Goal: Task Accomplishment & Management: Manage account settings

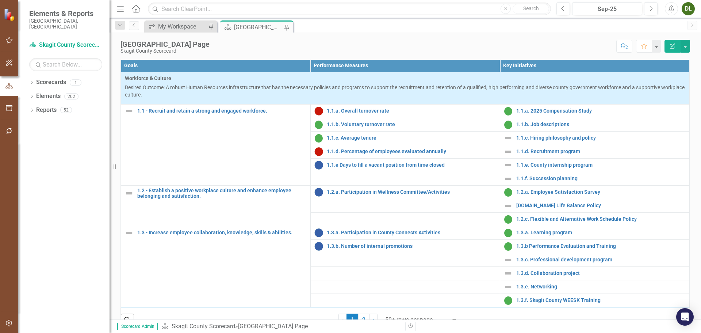
scroll to position [292, 0]
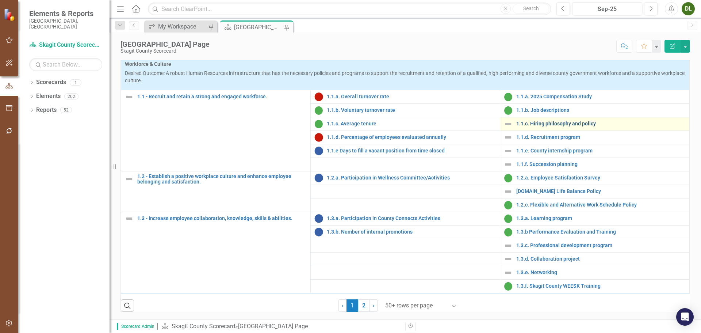
click at [540, 126] on link "1.1.c. Hiring philosophy and policy" at bounding box center [600, 123] width 169 height 5
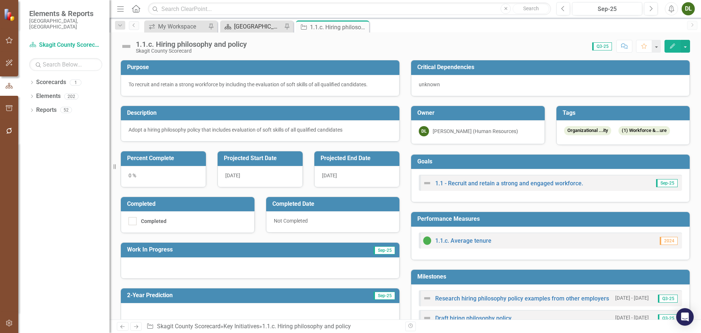
click at [264, 26] on div "[GEOGRAPHIC_DATA] Page" at bounding box center [258, 26] width 48 height 9
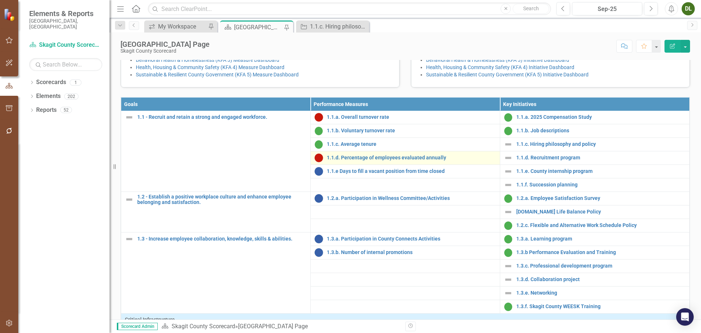
scroll to position [73, 0]
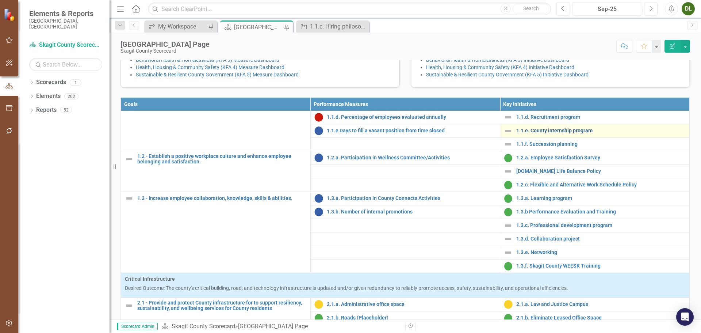
click at [541, 133] on link "1.1.e. County internship program" at bounding box center [600, 130] width 169 height 5
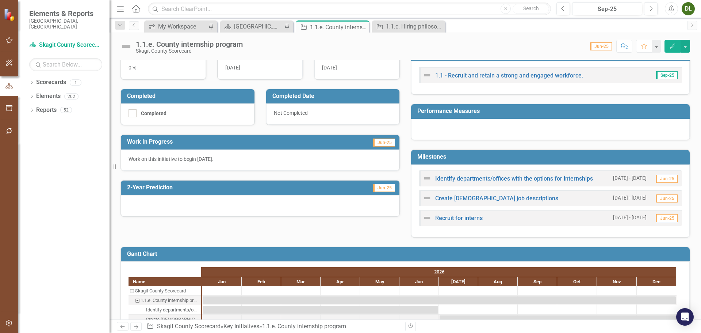
scroll to position [110, 0]
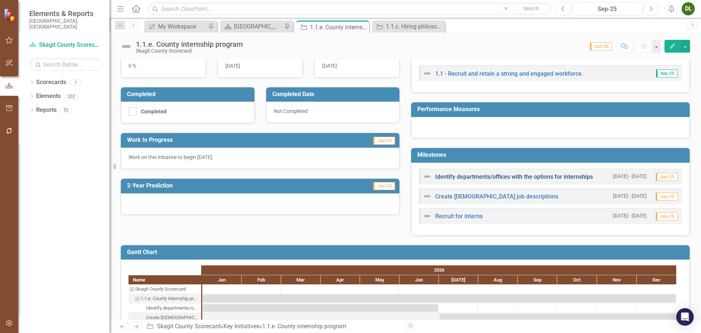
click at [532, 177] on link "Identify departments/offices with the options for internships" at bounding box center [514, 176] width 158 height 7
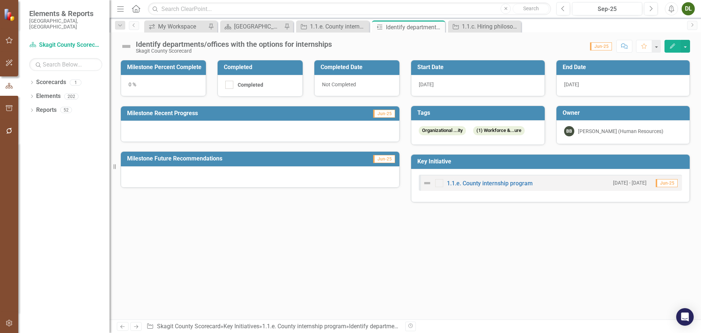
click at [457, 83] on div "[DATE]" at bounding box center [478, 85] width 134 height 21
click at [456, 83] on div "[DATE]" at bounding box center [478, 85] width 134 height 21
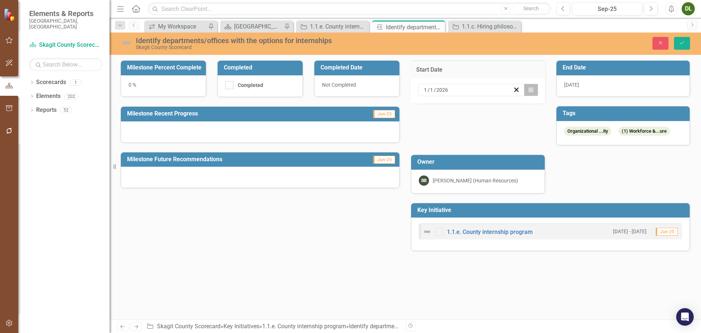
click at [530, 90] on icon "Calendar" at bounding box center [531, 89] width 4 height 5
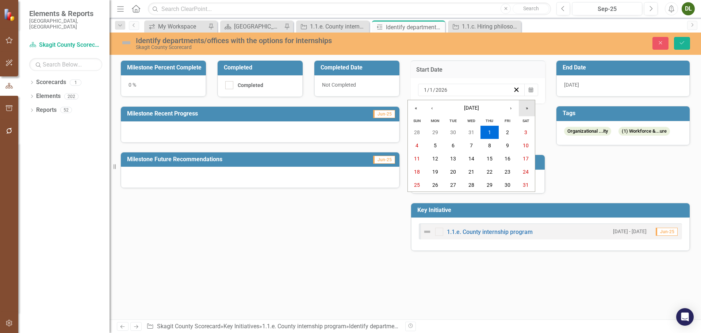
click at [526, 108] on button "»" at bounding box center [527, 108] width 16 height 16
click at [504, 132] on button "1" at bounding box center [508, 132] width 18 height 13
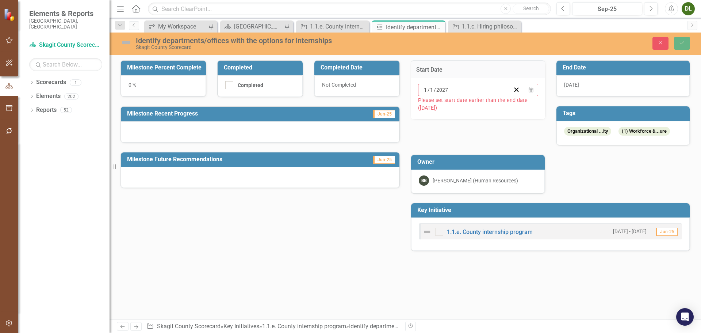
click at [598, 86] on div "[DATE]" at bounding box center [623, 85] width 134 height 21
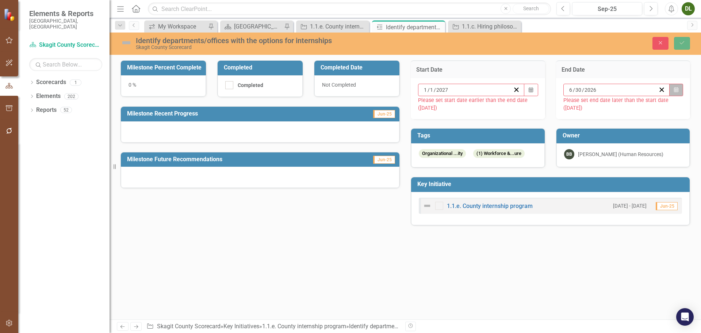
click at [672, 88] on button "Calendar" at bounding box center [676, 90] width 14 height 12
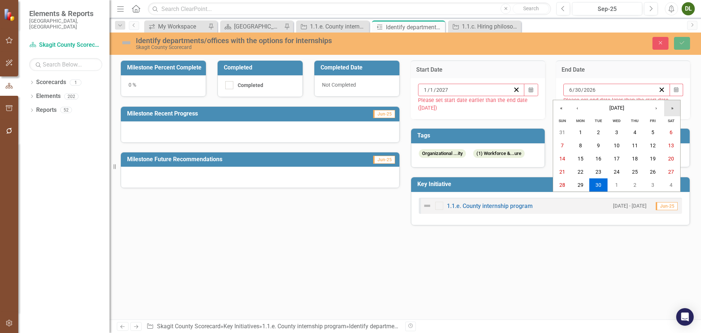
click at [668, 107] on button "»" at bounding box center [672, 108] width 16 height 16
click at [616, 186] on abbr "30" at bounding box center [617, 185] width 6 height 6
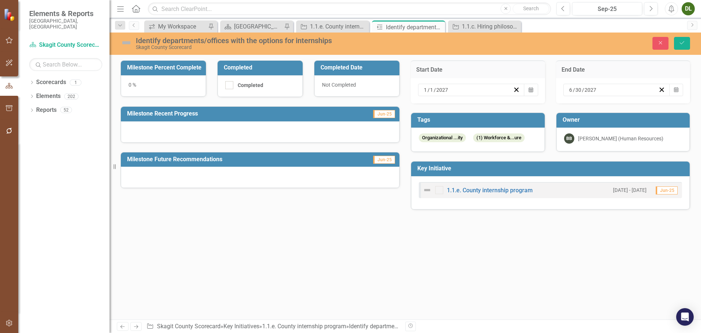
click at [682, 50] on div "Identify departments/offices with the options for internships Skagit County Sco…" at bounding box center [405, 43] width 591 height 14
click at [683, 44] on icon "Save" at bounding box center [682, 42] width 7 height 5
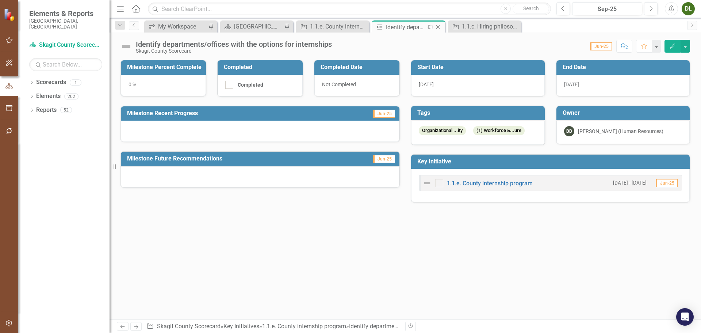
click at [438, 29] on icon "Close" at bounding box center [437, 27] width 7 height 6
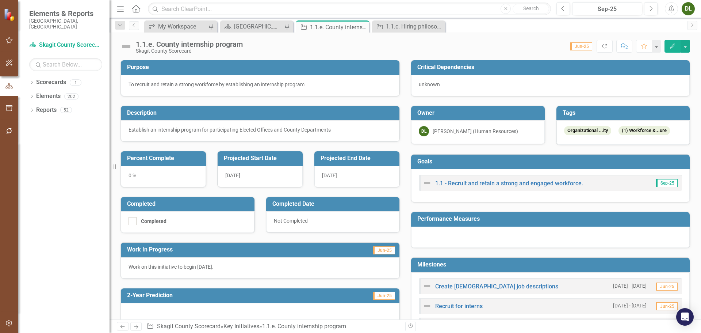
scroll to position [73, 0]
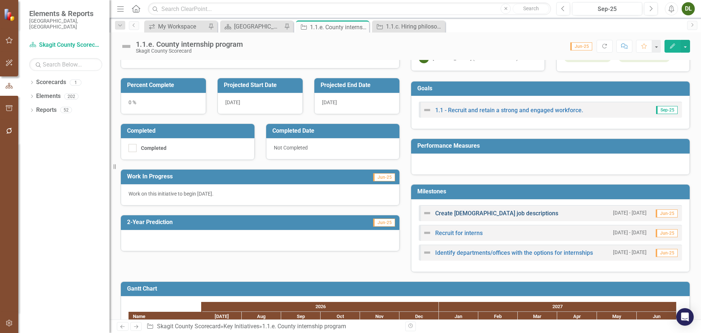
click at [467, 213] on link "Create [DEMOGRAPHIC_DATA] job descriptions" at bounding box center [496, 213] width 123 height 7
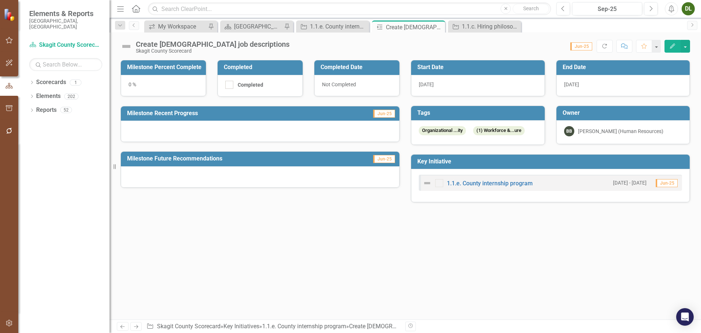
click at [468, 84] on div "[DATE]" at bounding box center [478, 85] width 134 height 21
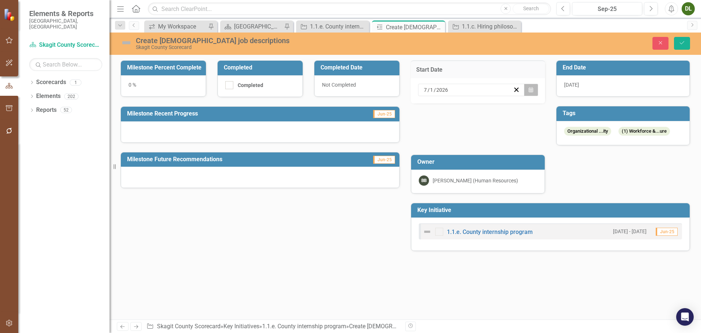
click at [529, 92] on button "Calendar" at bounding box center [531, 90] width 14 height 12
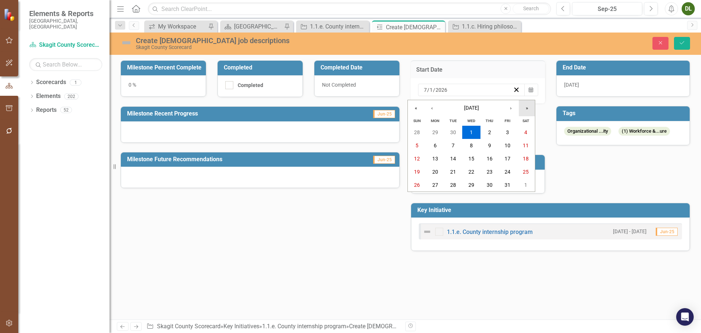
click at [530, 108] on button "»" at bounding box center [527, 108] width 16 height 16
click at [490, 130] on abbr "1" at bounding box center [489, 132] width 3 height 6
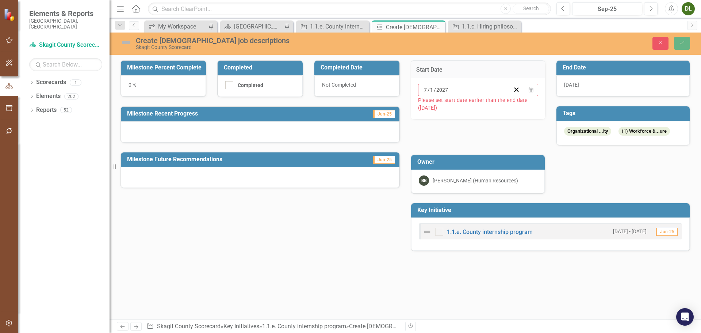
click at [595, 85] on div "[DATE]" at bounding box center [623, 85] width 134 height 21
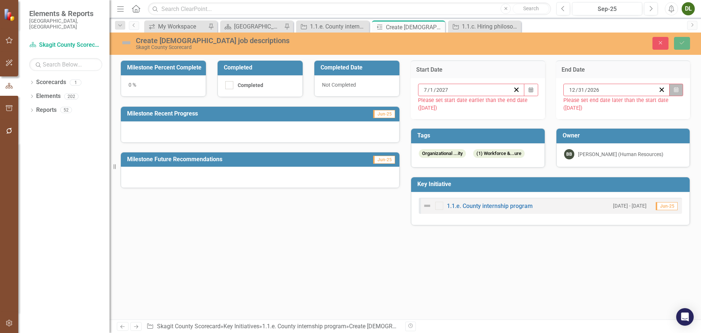
click at [675, 88] on icon "Calendar" at bounding box center [676, 89] width 4 height 5
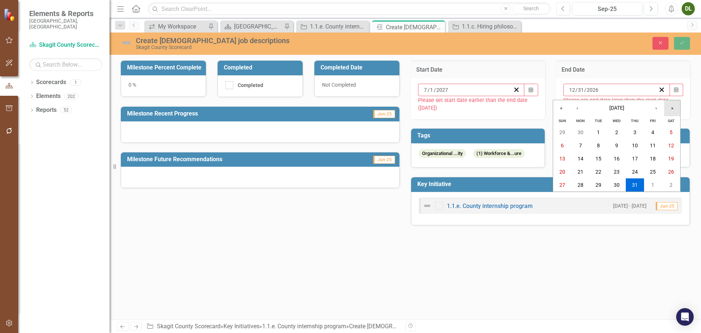
click at [672, 107] on button "»" at bounding box center [672, 108] width 16 height 16
click at [653, 184] on abbr "31" at bounding box center [653, 185] width 6 height 6
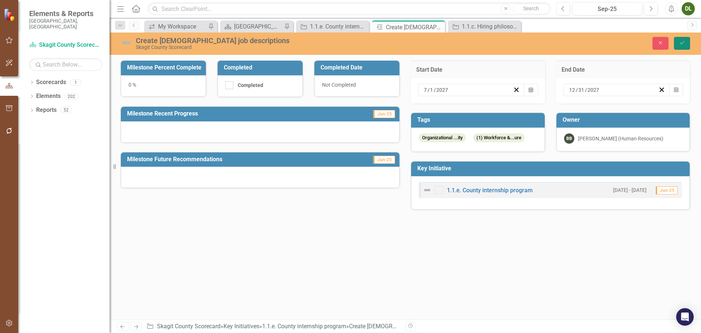
click at [682, 42] on icon "Save" at bounding box center [682, 42] width 7 height 5
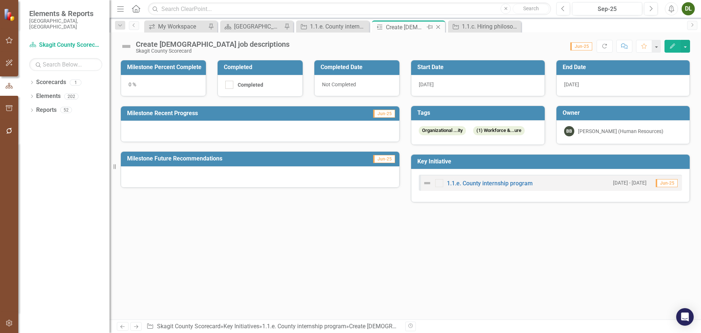
click at [439, 25] on icon "Close" at bounding box center [437, 27] width 7 height 6
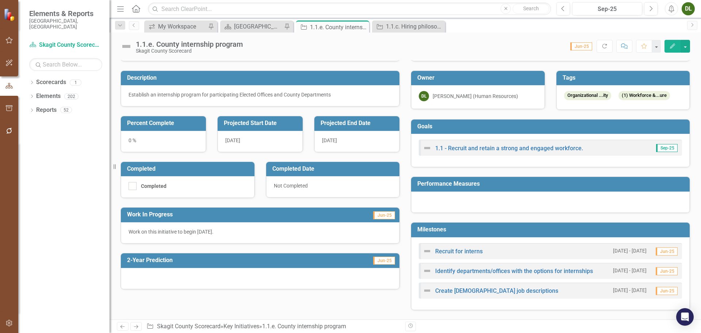
scroll to position [73, 0]
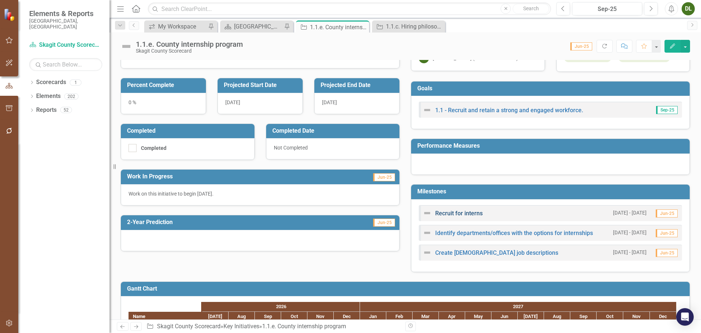
click at [468, 212] on link "Recruit for interns" at bounding box center [458, 213] width 47 height 7
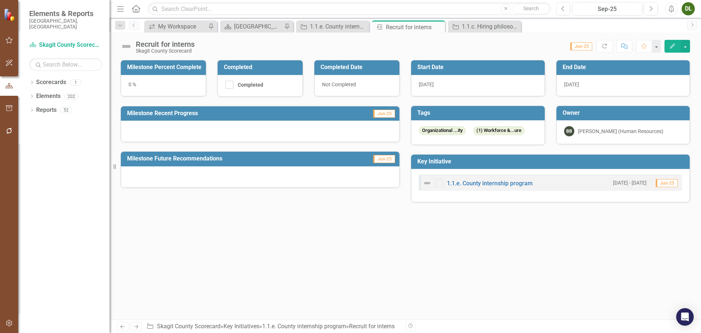
click at [463, 84] on div "[DATE]" at bounding box center [478, 85] width 134 height 21
click at [462, 85] on div "[DATE]" at bounding box center [478, 85] width 134 height 21
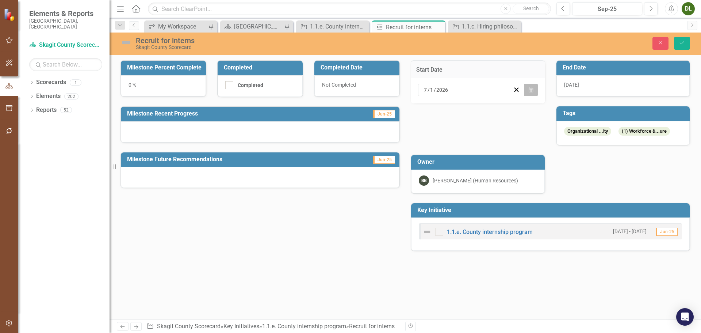
click at [532, 88] on icon "Calendar" at bounding box center [531, 89] width 4 height 5
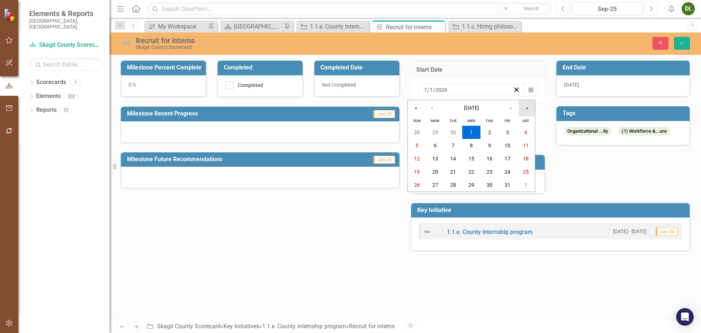
click at [526, 108] on button "»" at bounding box center [527, 108] width 16 height 16
click at [501, 183] on button "30" at bounding box center [508, 184] width 18 height 13
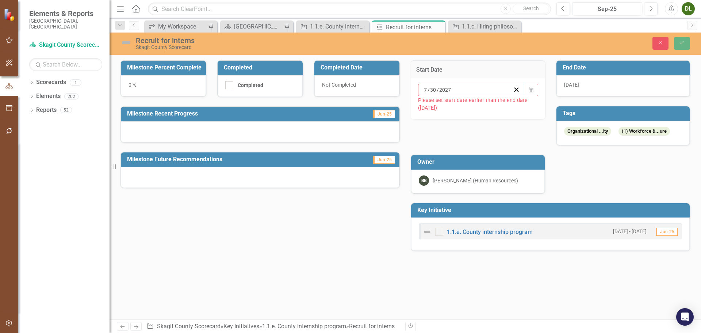
click at [625, 81] on div "[DATE]" at bounding box center [623, 85] width 134 height 21
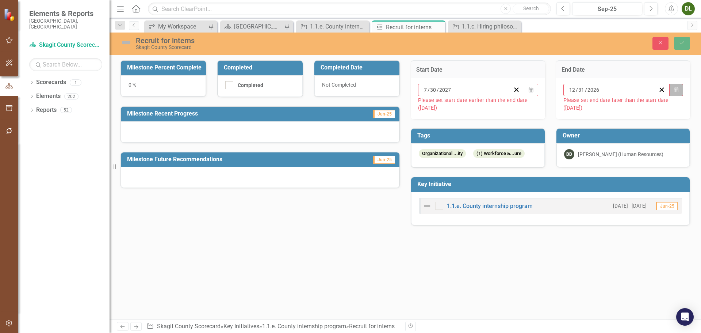
click at [672, 89] on button "Calendar" at bounding box center [676, 90] width 14 height 12
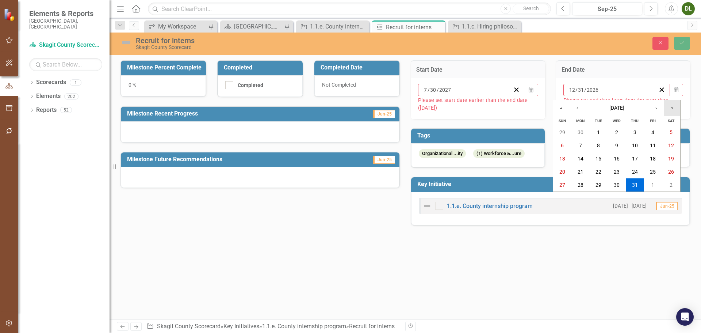
click at [670, 108] on button "»" at bounding box center [672, 108] width 16 height 16
click at [650, 188] on button "31" at bounding box center [653, 184] width 18 height 13
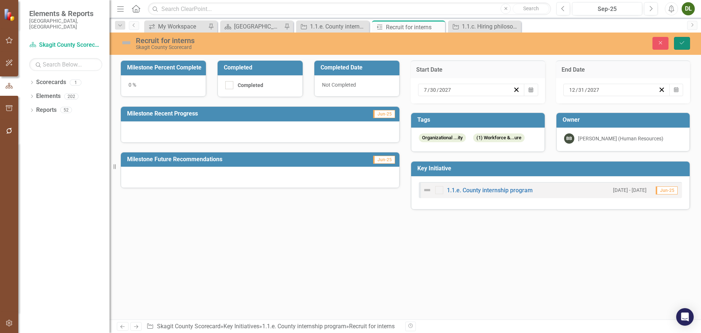
click at [680, 39] on button "Save" at bounding box center [682, 43] width 16 height 13
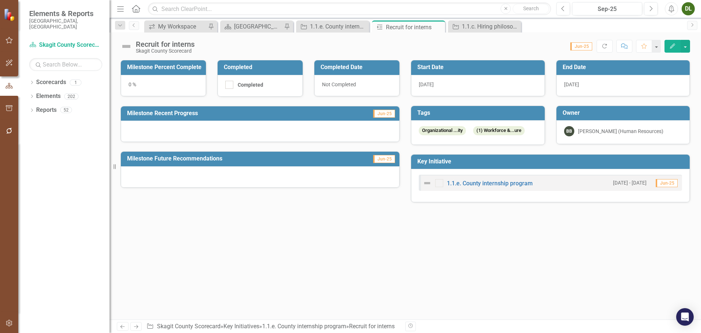
click at [472, 92] on div "[DATE]" at bounding box center [478, 85] width 134 height 21
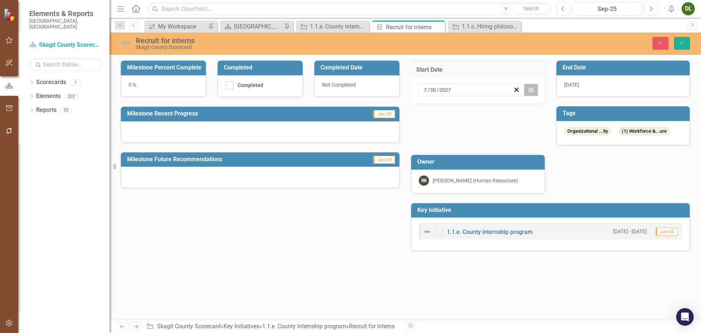
click at [535, 90] on button "Calendar" at bounding box center [531, 90] width 14 height 12
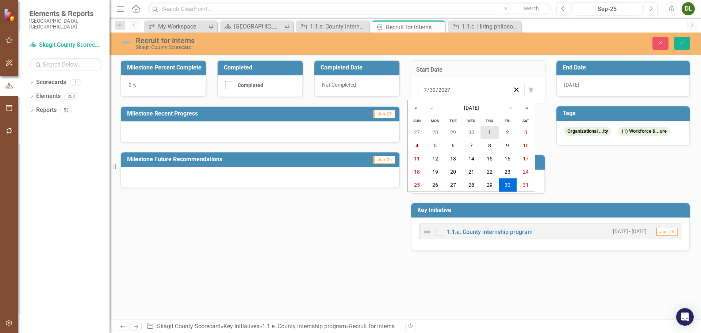
click at [491, 130] on button "1" at bounding box center [489, 132] width 18 height 13
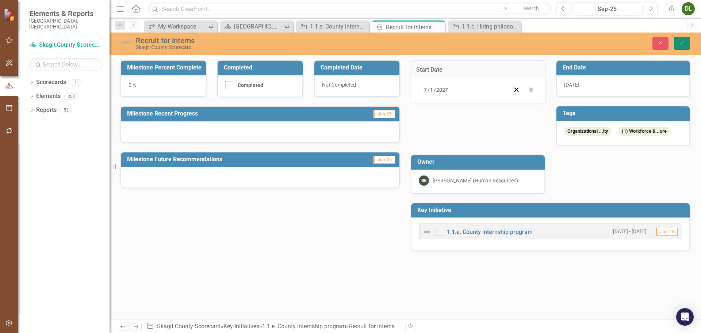
click at [684, 43] on icon "Save" at bounding box center [682, 42] width 7 height 5
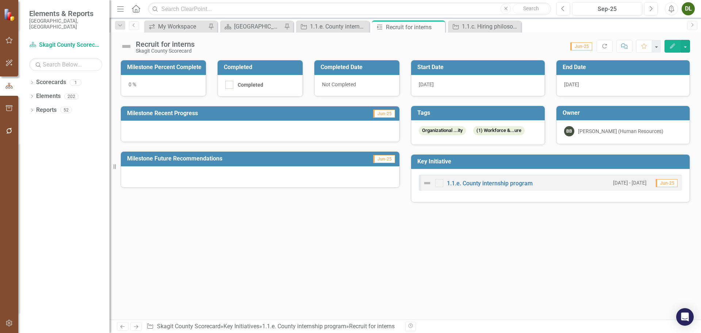
drag, startPoint x: 437, startPoint y: 27, endPoint x: 586, endPoint y: 52, distance: 150.9
click at [0, 0] on icon "Close" at bounding box center [0, 0] width 0 height 0
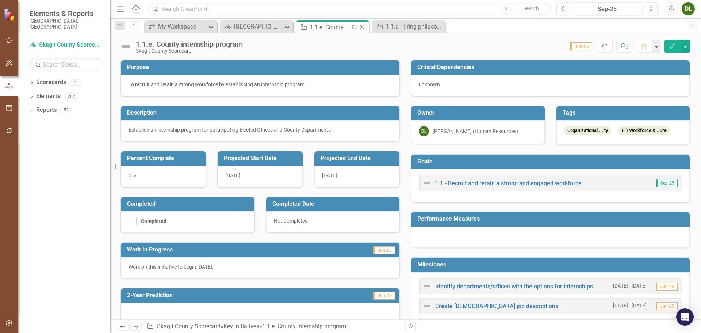
click at [363, 26] on icon at bounding box center [362, 27] width 4 height 4
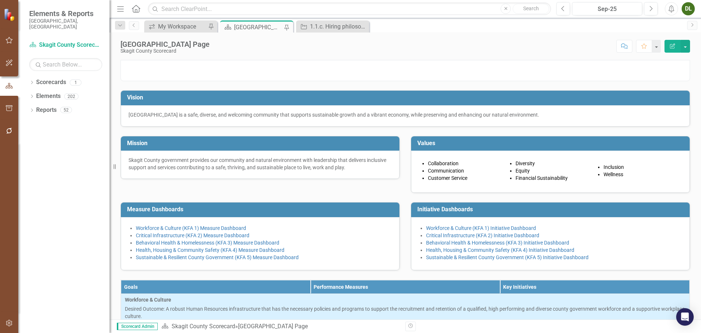
drag, startPoint x: 248, startPoint y: 23, endPoint x: 275, endPoint y: 51, distance: 38.2
click at [248, 23] on div "[GEOGRAPHIC_DATA] Page" at bounding box center [258, 27] width 48 height 9
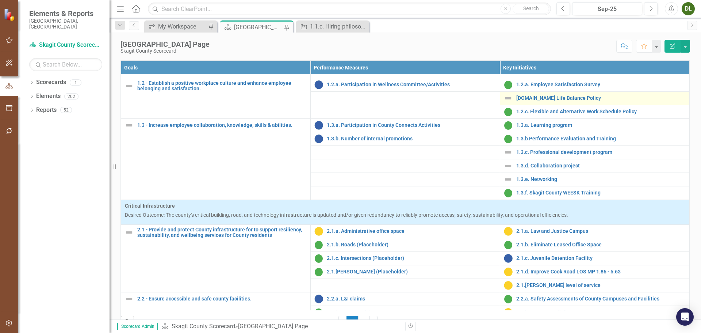
scroll to position [73, 0]
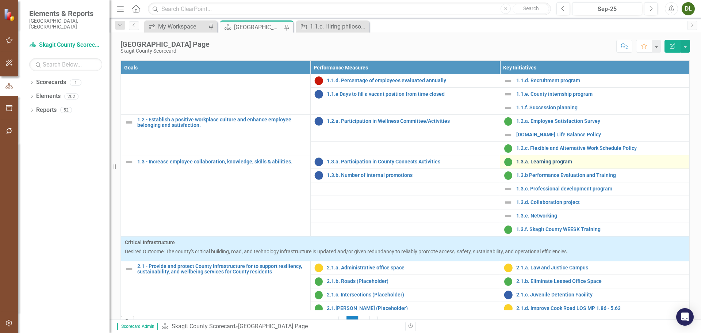
click at [548, 164] on link "1.3.a. Learning program" at bounding box center [600, 161] width 169 height 5
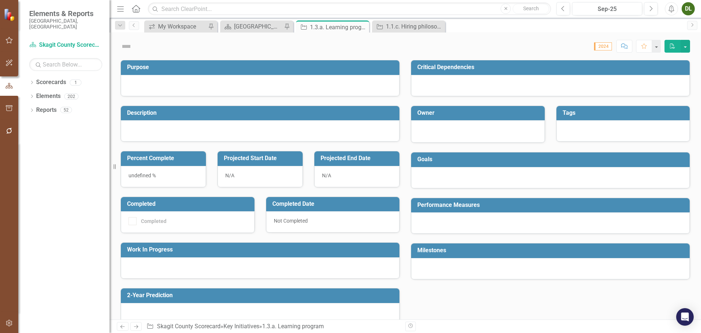
checkbox input "true"
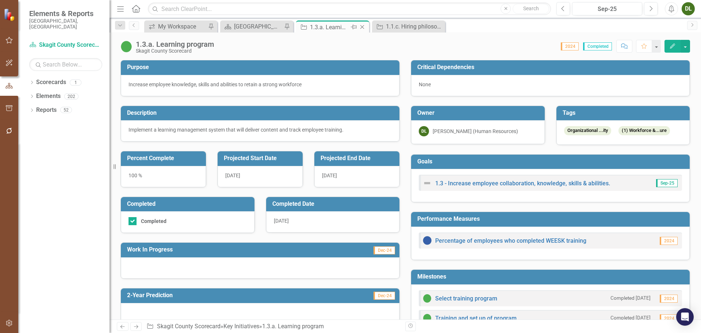
click at [364, 27] on icon "Close" at bounding box center [361, 27] width 7 height 6
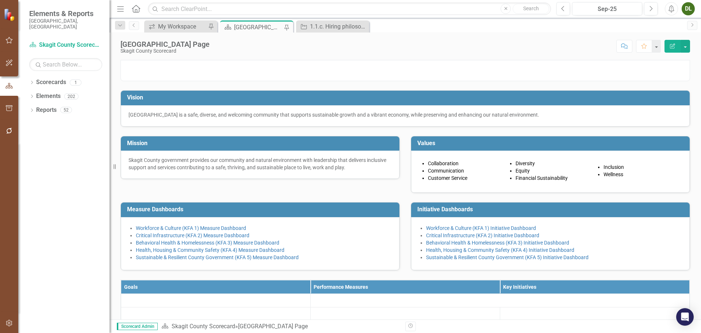
drag, startPoint x: 263, startPoint y: 26, endPoint x: 281, endPoint y: 41, distance: 23.8
click at [263, 26] on div "[GEOGRAPHIC_DATA] Page" at bounding box center [258, 27] width 48 height 9
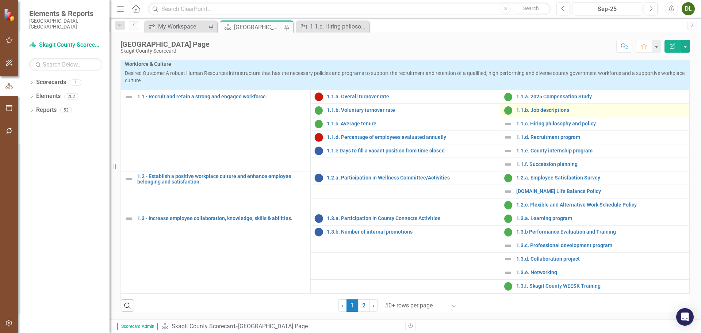
scroll to position [256, 0]
click at [533, 113] on link "1.1.b. Job descriptions" at bounding box center [600, 109] width 169 height 5
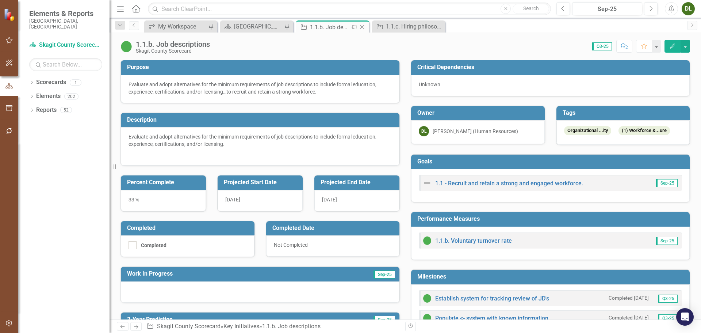
click at [362, 25] on icon "Close" at bounding box center [361, 27] width 7 height 6
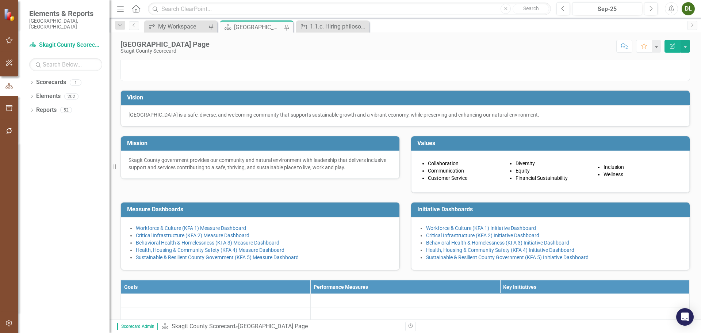
click at [249, 27] on div "[GEOGRAPHIC_DATA] Page" at bounding box center [258, 27] width 48 height 9
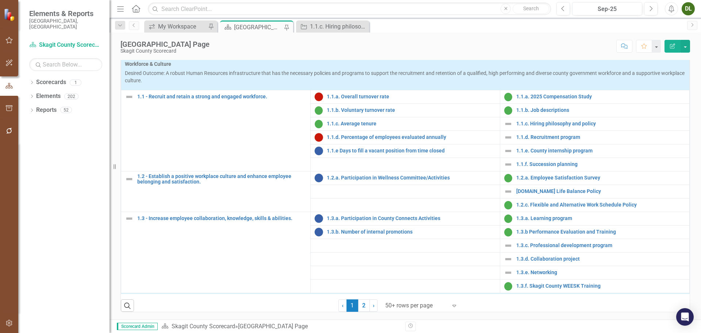
scroll to position [297, 0]
click at [558, 163] on link "1.1.f. Succession planning" at bounding box center [600, 163] width 169 height 5
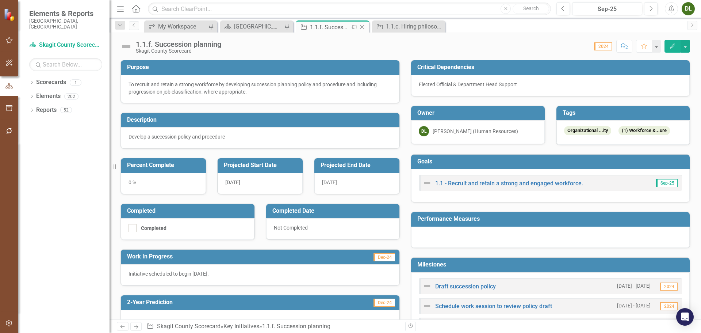
click at [363, 29] on icon "Close" at bounding box center [361, 27] width 7 height 6
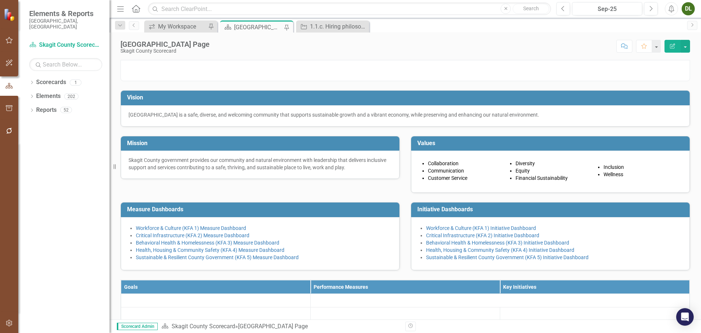
click at [258, 28] on div "[GEOGRAPHIC_DATA] Page" at bounding box center [258, 27] width 48 height 9
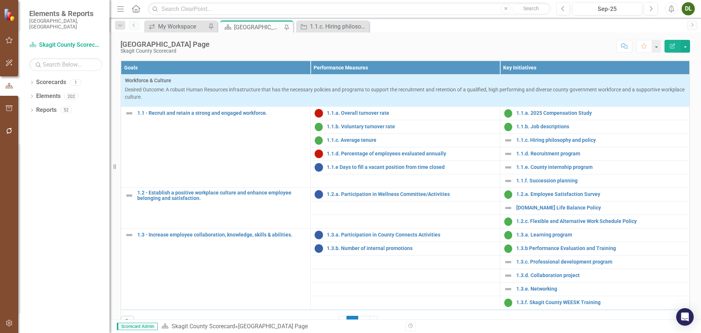
scroll to position [256, 0]
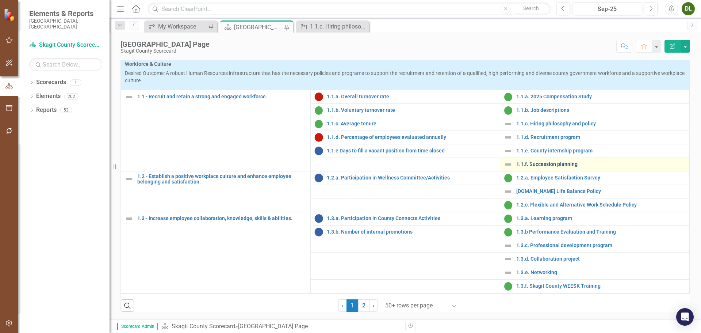
click at [560, 167] on link "1.1.f. Succession planning" at bounding box center [600, 163] width 169 height 5
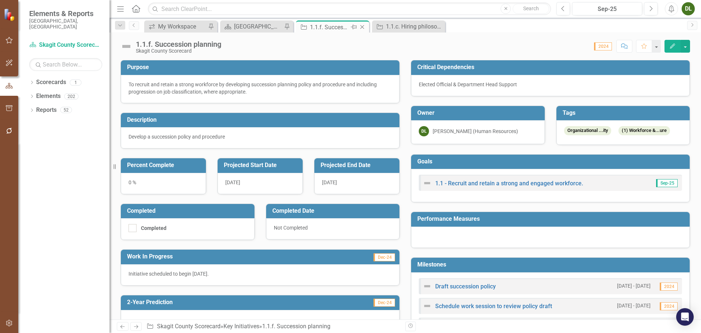
click at [363, 26] on icon "Close" at bounding box center [361, 27] width 7 height 6
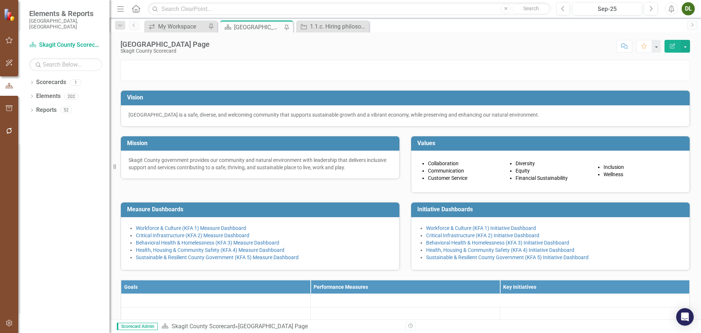
click at [258, 26] on div "[GEOGRAPHIC_DATA] Page" at bounding box center [258, 27] width 48 height 9
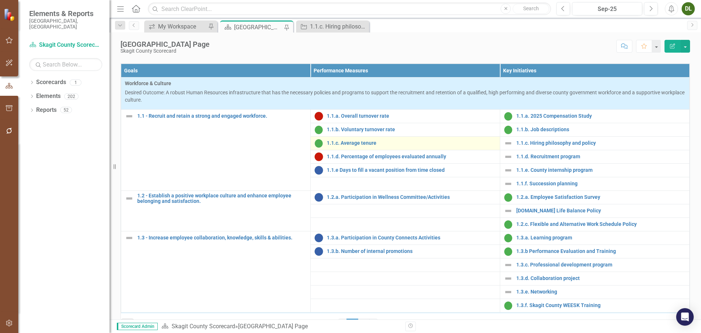
scroll to position [292, 0]
